Goal: Task Accomplishment & Management: Complete application form

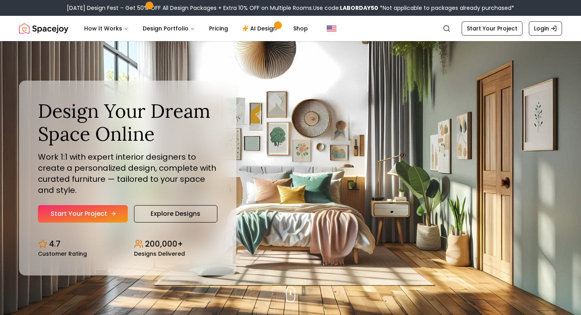
click at [84, 217] on link "Start Your Project" at bounding box center [83, 213] width 90 height 17
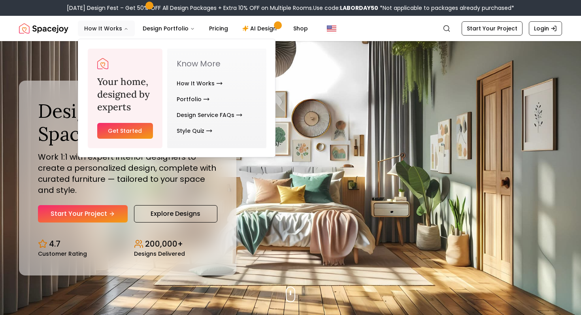
click at [120, 30] on button "How It Works" at bounding box center [106, 29] width 57 height 16
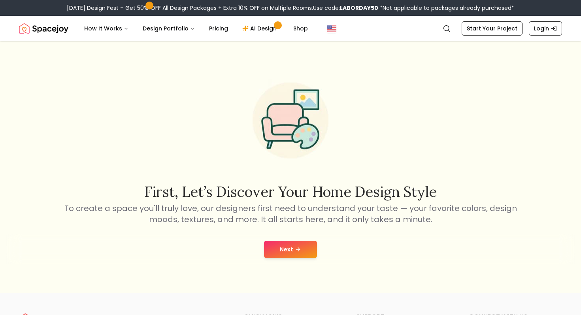
click at [294, 247] on button "Next" at bounding box center [290, 249] width 53 height 17
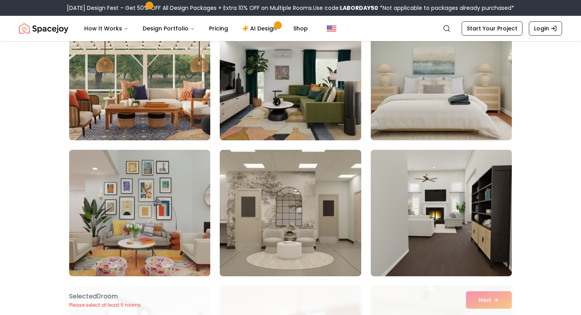
scroll to position [96, 0]
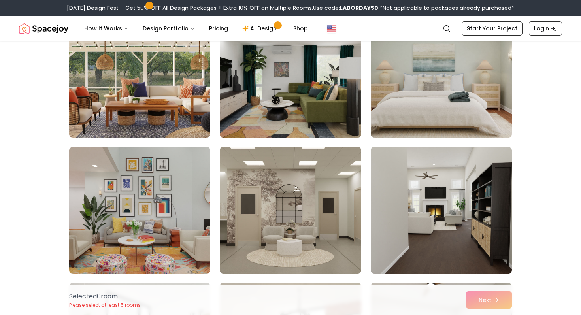
click at [280, 89] on img at bounding box center [290, 74] width 148 height 133
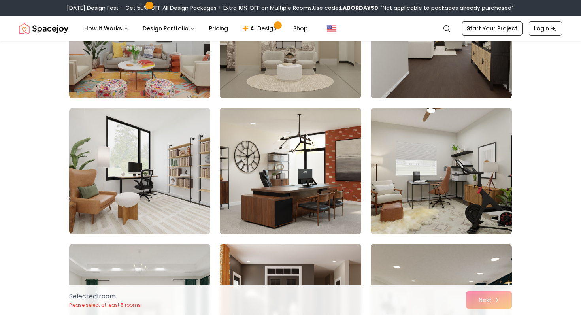
scroll to position [269, 0]
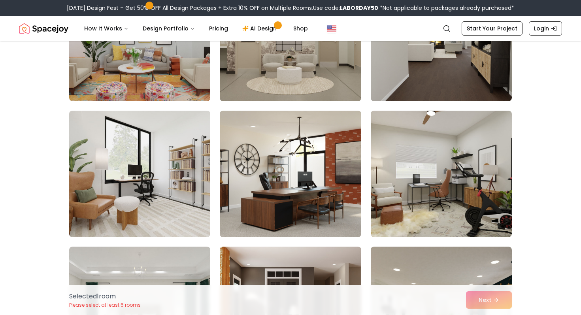
click at [132, 166] on img at bounding box center [140, 173] width 148 height 133
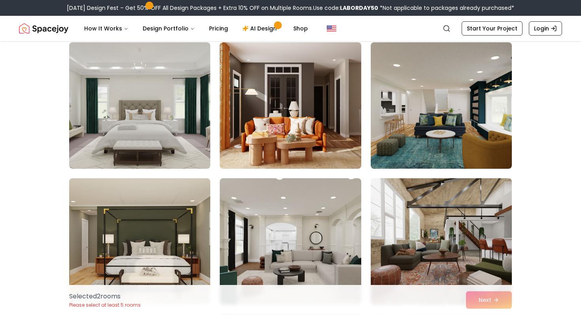
scroll to position [476, 0]
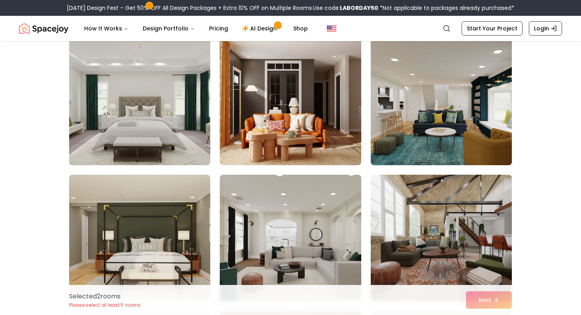
click at [462, 124] on img at bounding box center [441, 102] width 148 height 133
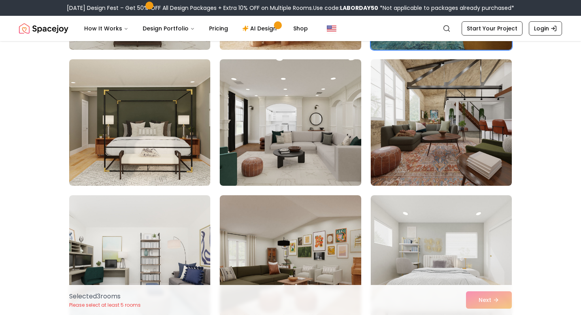
scroll to position [594, 0]
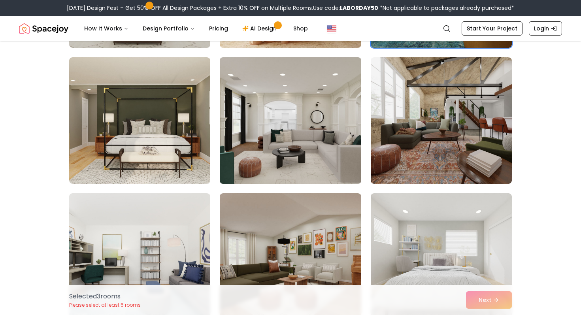
click at [326, 130] on img at bounding box center [290, 120] width 148 height 133
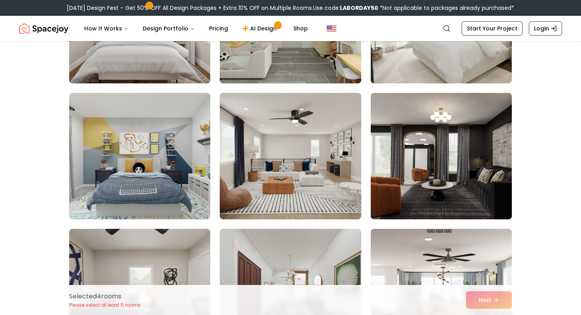
scroll to position [983, 0]
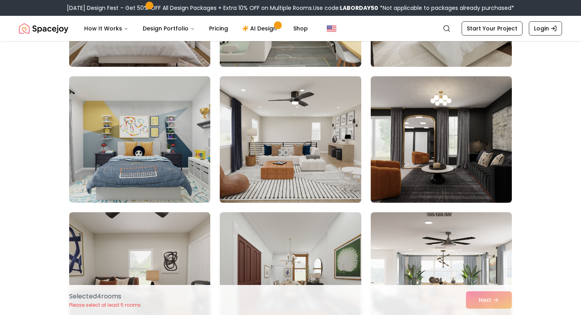
click at [329, 160] on img at bounding box center [290, 139] width 148 height 133
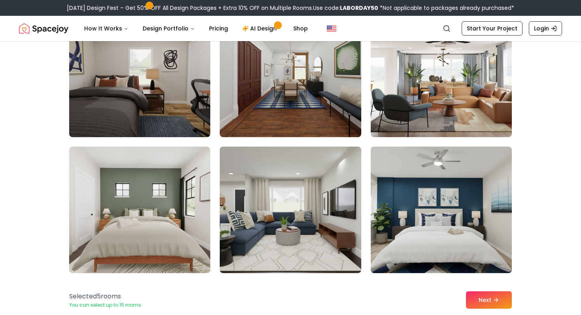
scroll to position [1192, 0]
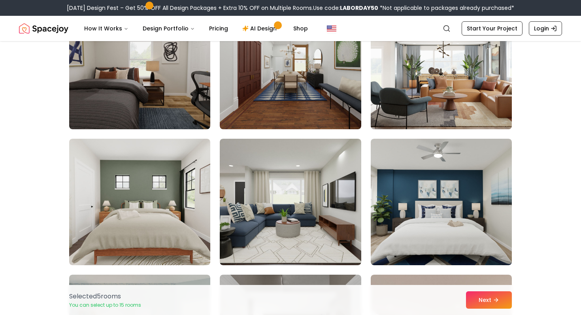
click at [432, 92] on img at bounding box center [441, 66] width 148 height 133
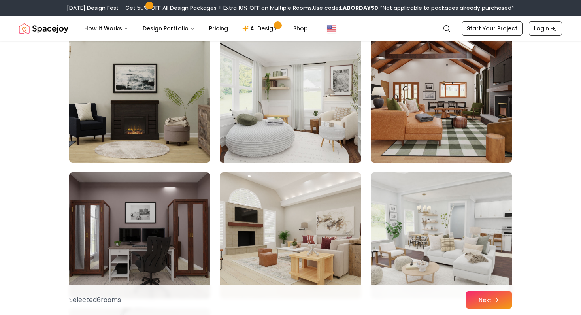
scroll to position [1569, 0]
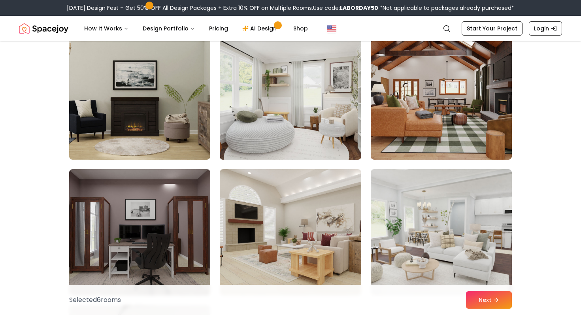
click at [296, 124] on img at bounding box center [290, 96] width 148 height 133
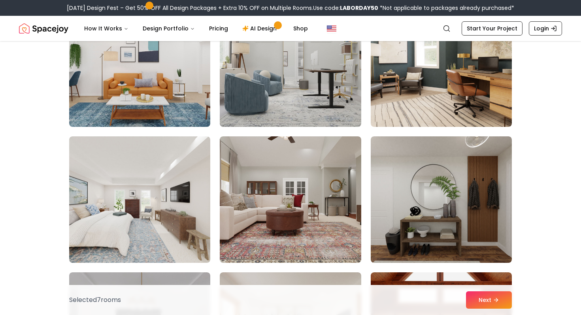
scroll to position [1877, 0]
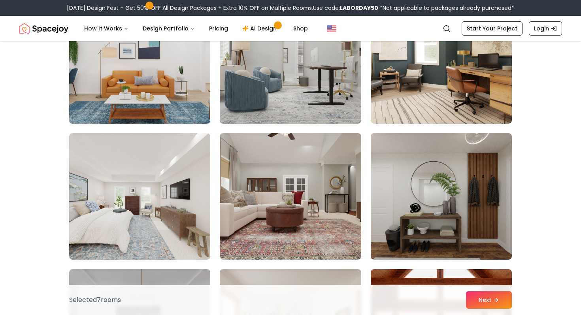
click at [141, 74] on img at bounding box center [140, 60] width 148 height 133
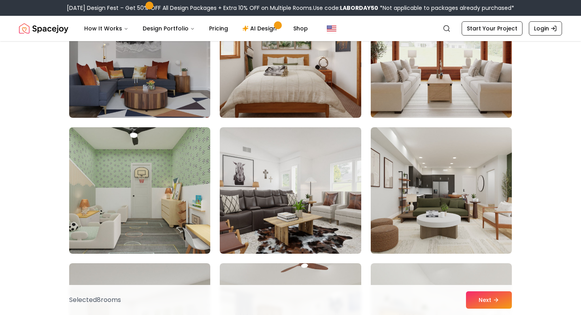
scroll to position [2159, 0]
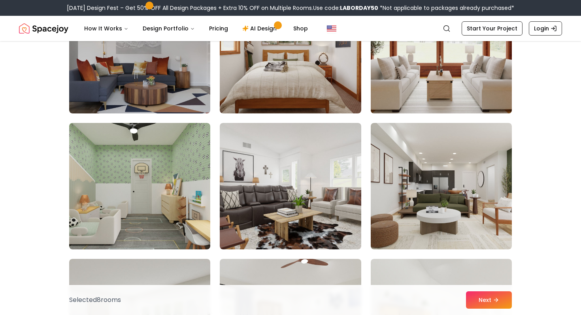
click at [416, 83] on img at bounding box center [441, 50] width 148 height 133
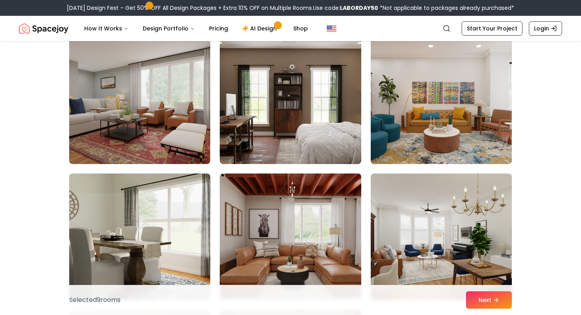
scroll to position [3356, 0]
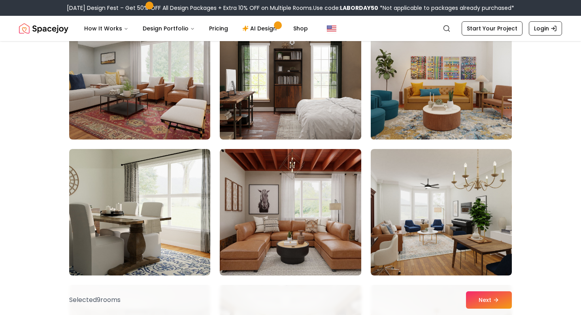
click at [458, 106] on img at bounding box center [441, 76] width 148 height 133
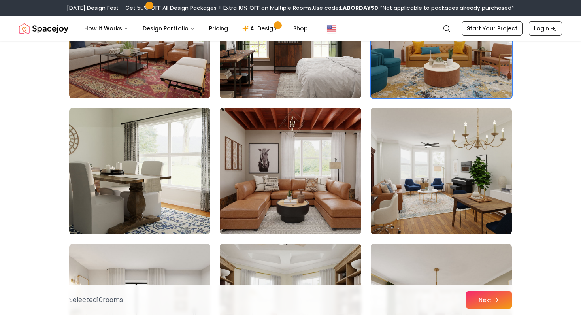
scroll to position [3470, 0]
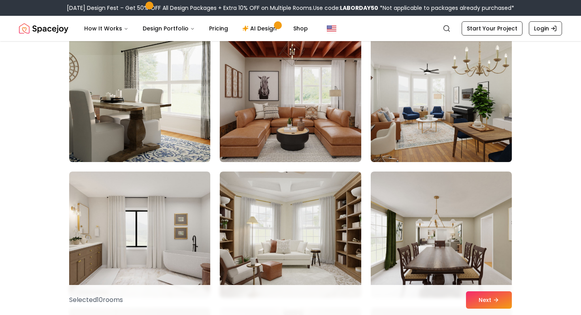
click at [459, 116] on img at bounding box center [441, 98] width 148 height 133
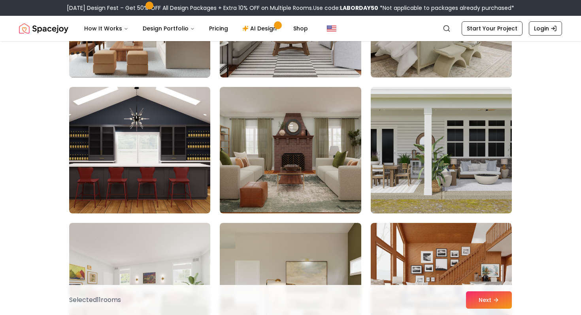
scroll to position [4281, 0]
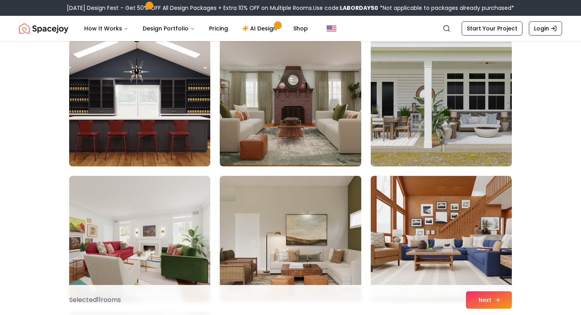
click at [504, 302] on button "Next" at bounding box center [489, 299] width 46 height 17
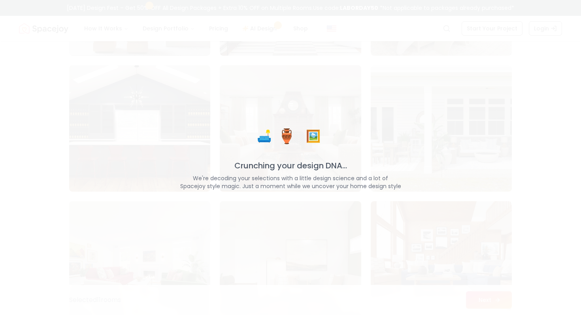
scroll to position [4306, 0]
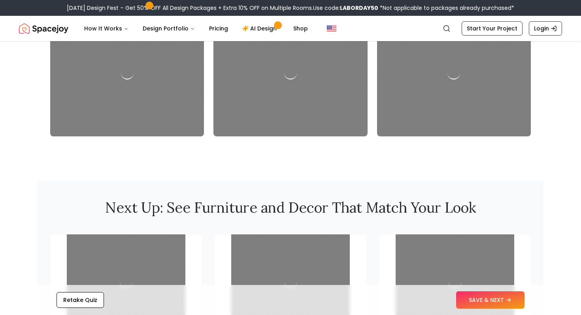
scroll to position [682, 0]
